Goal: Information Seeking & Learning: Compare options

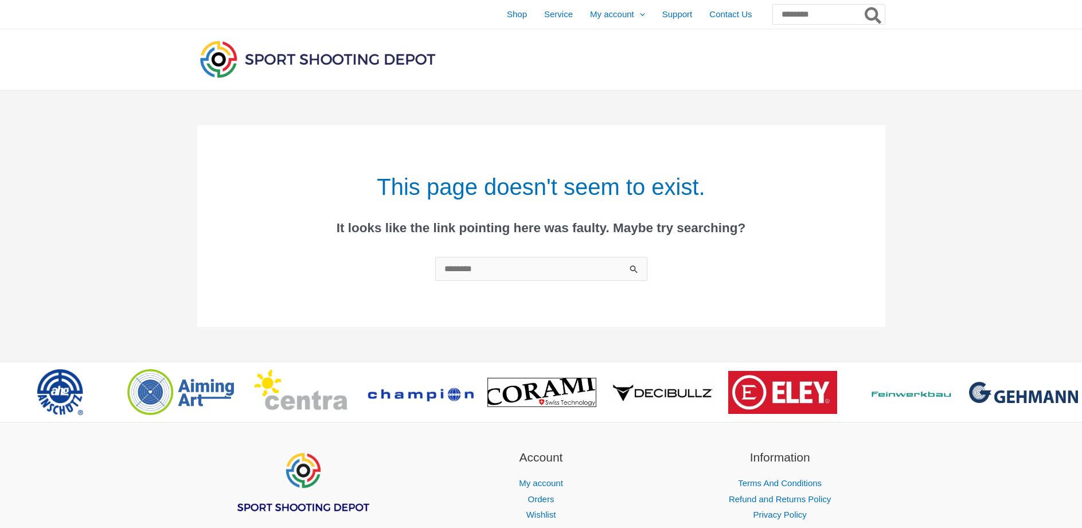
drag, startPoint x: 939, startPoint y: 164, endPoint x: 936, endPoint y: 118, distance: 46.0
click at [939, 161] on div "This page doesn't seem to exist. It looks like the link pointing here was fault…" at bounding box center [541, 226] width 1082 height 271
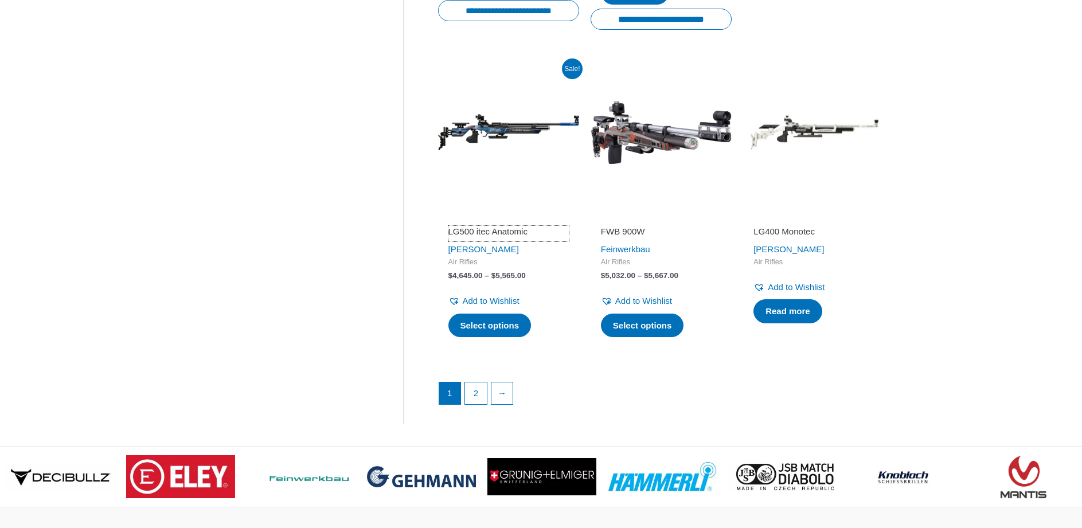
scroll to position [1549, 0]
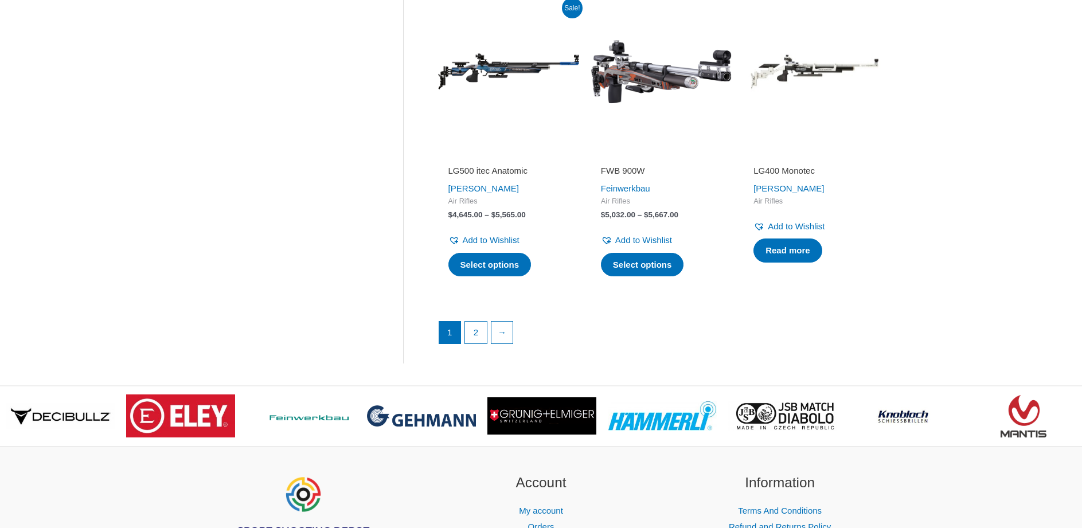
click at [474, 346] on ul "1 2 →" at bounding box center [662, 335] width 446 height 29
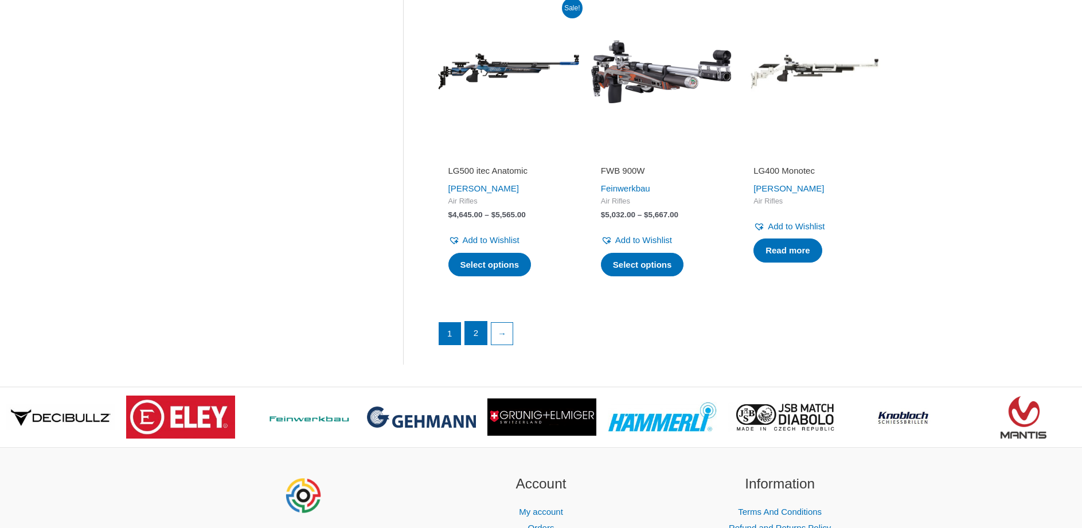
click at [475, 332] on link "2" at bounding box center [476, 333] width 22 height 23
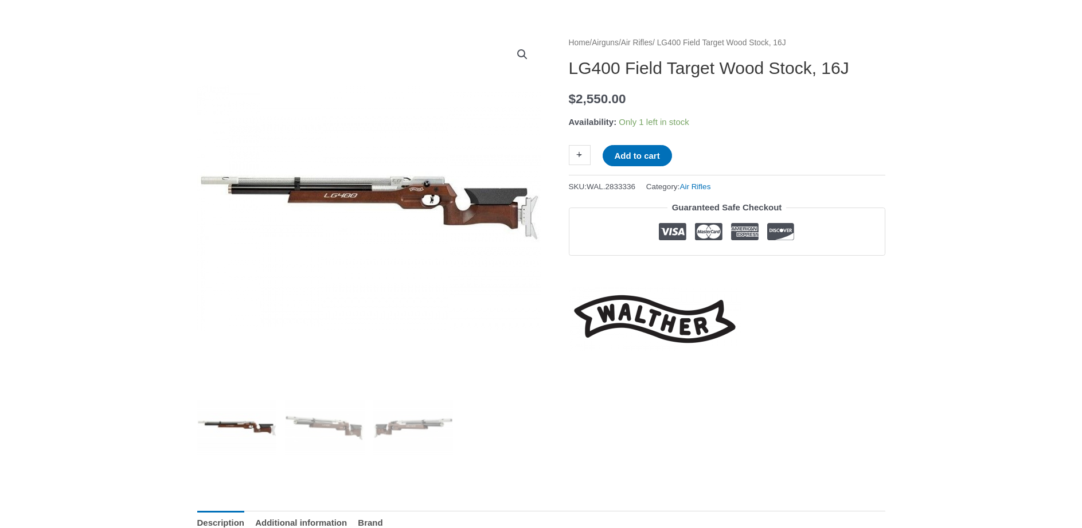
scroll to position [115, 0]
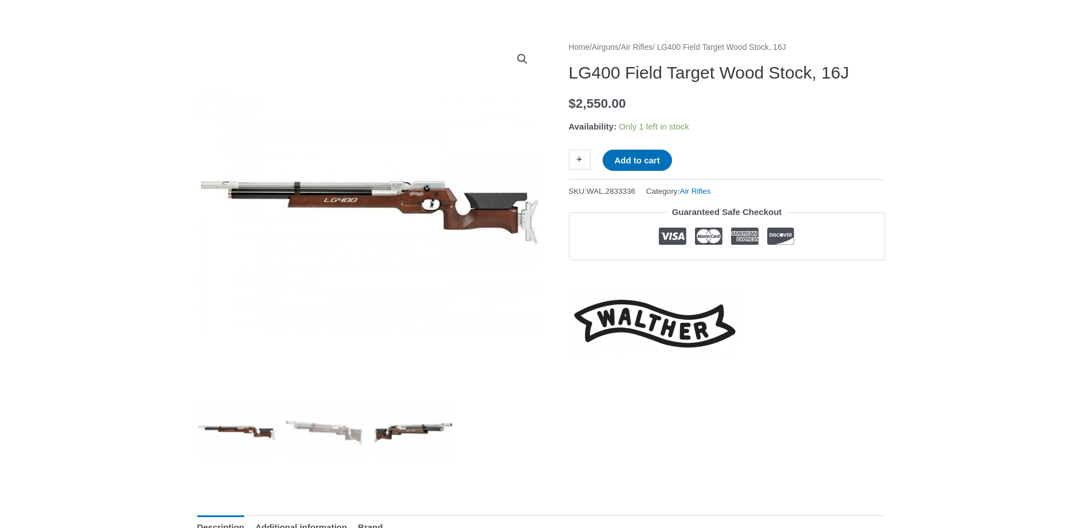
click at [406, 428] on img at bounding box center [413, 433] width 80 height 80
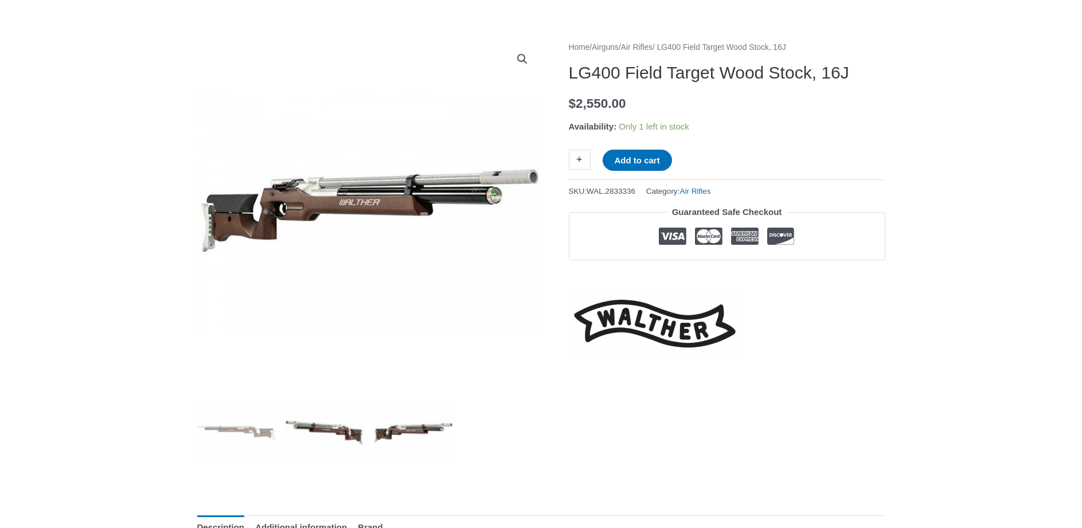
click at [346, 431] on img at bounding box center [325, 433] width 80 height 80
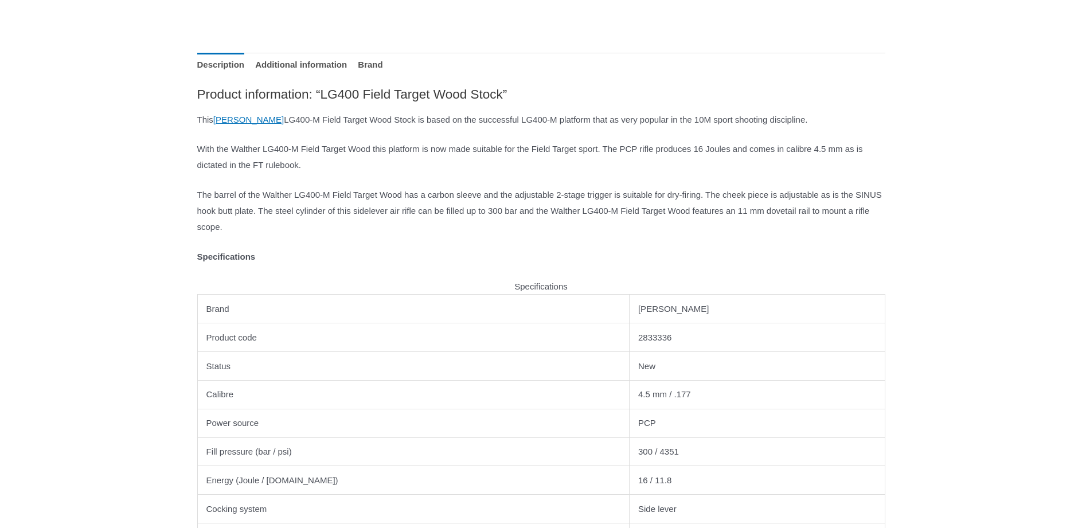
scroll to position [574, 0]
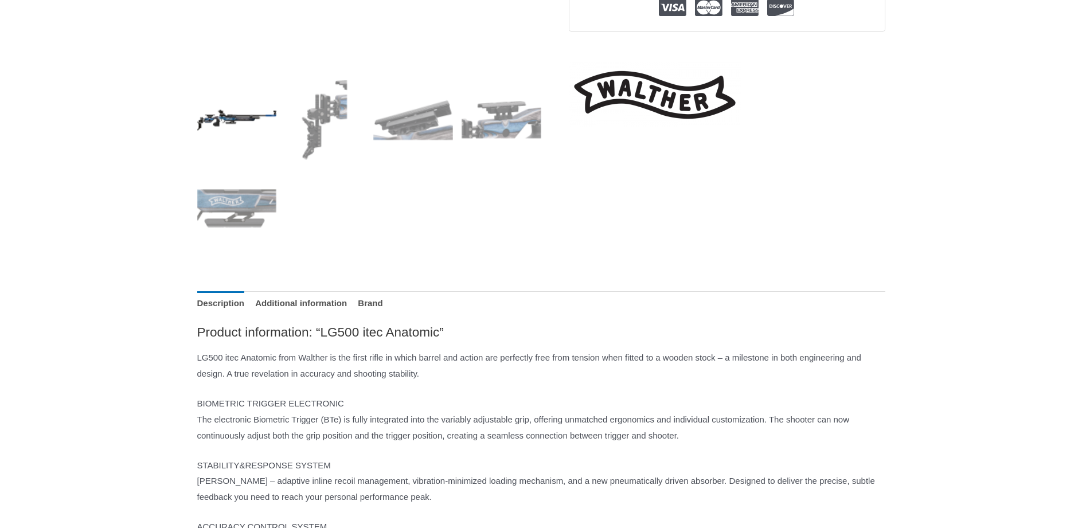
scroll to position [401, 0]
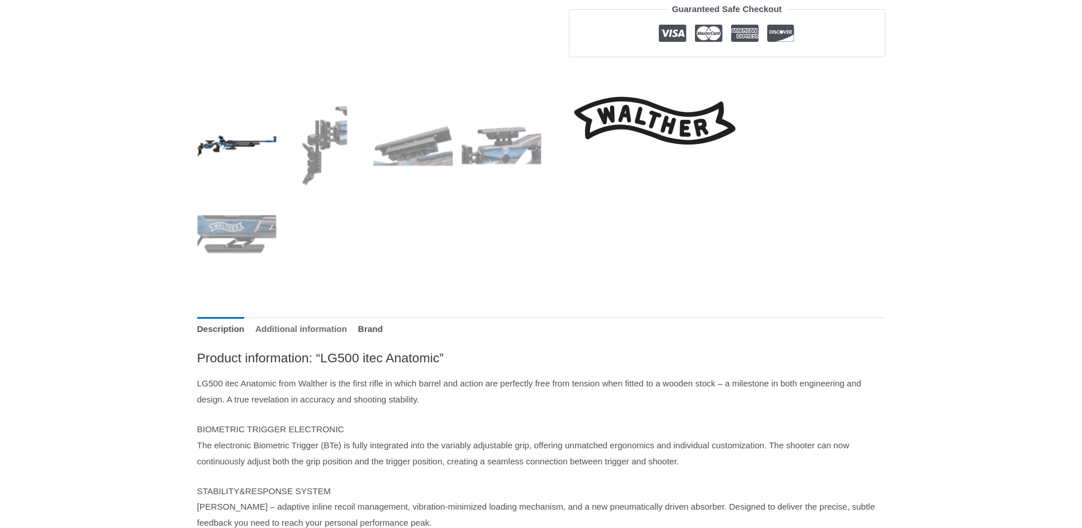
click at [337, 329] on link "Additional information" at bounding box center [301, 329] width 92 height 25
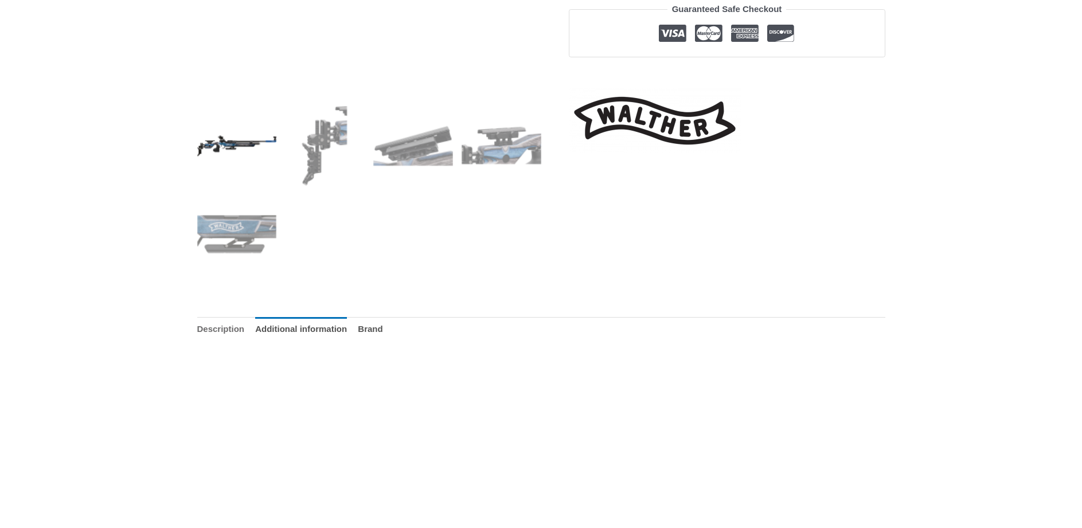
click at [233, 331] on link "Description" at bounding box center [221, 329] width 48 height 25
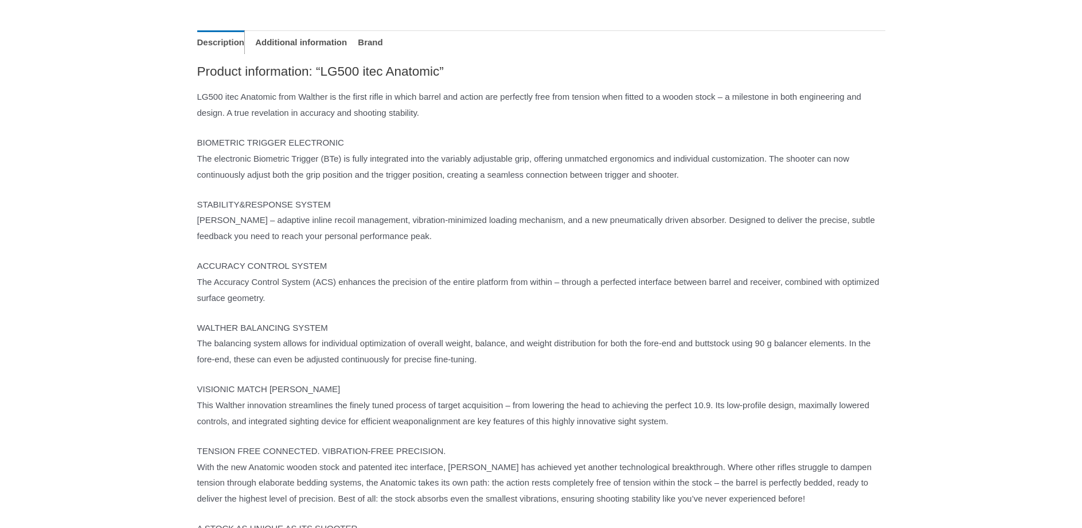
scroll to position [574, 0]
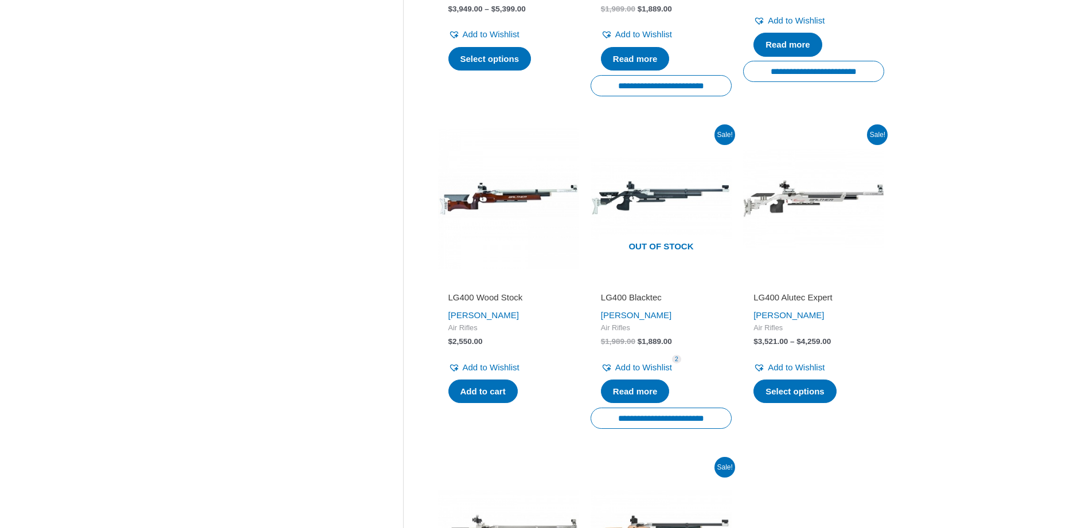
scroll to position [344, 0]
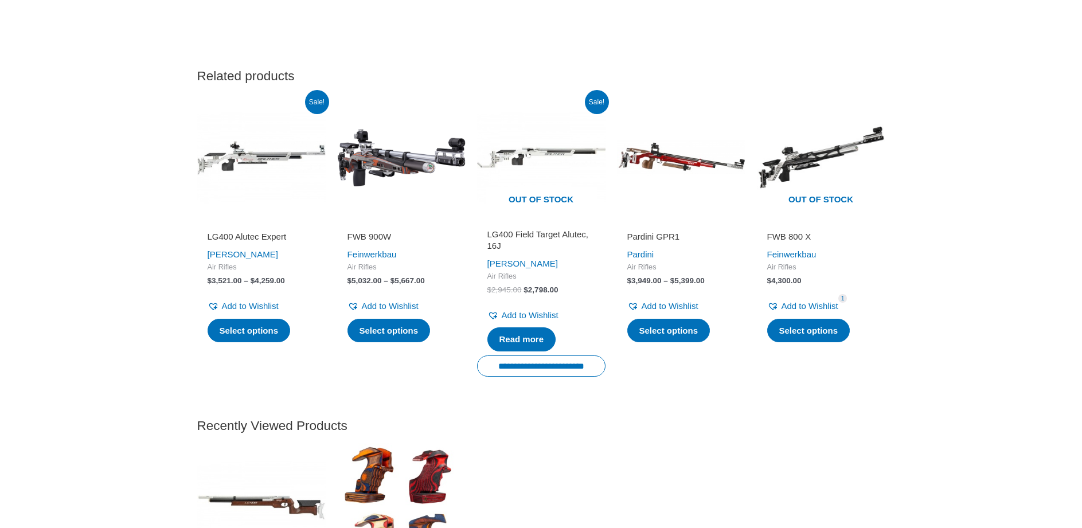
scroll to position [1959, 0]
